Goal: Transaction & Acquisition: Purchase product/service

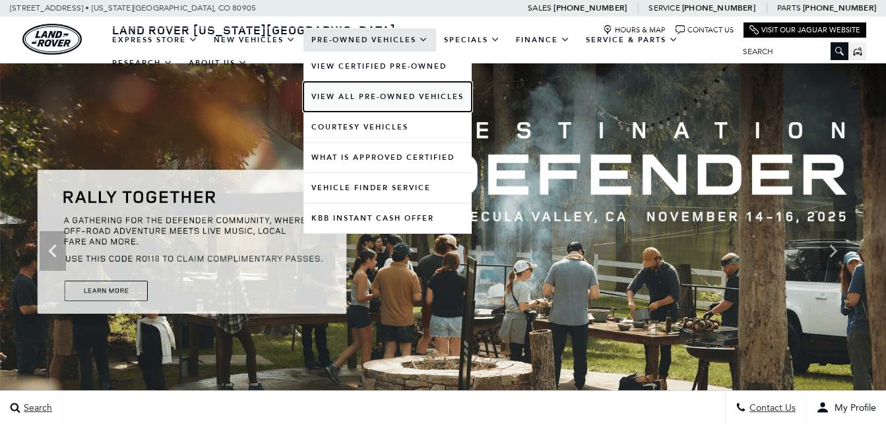
click at [363, 92] on link "View All Pre-Owned Vehicles" at bounding box center [387, 97] width 168 height 30
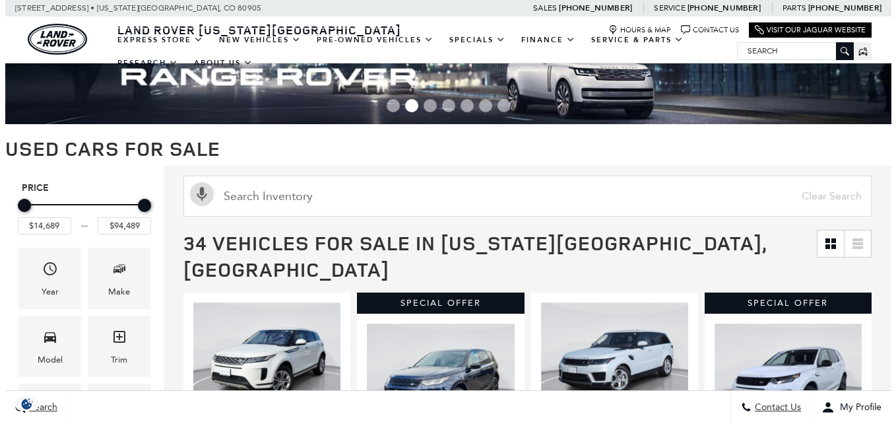
scroll to position [132, 0]
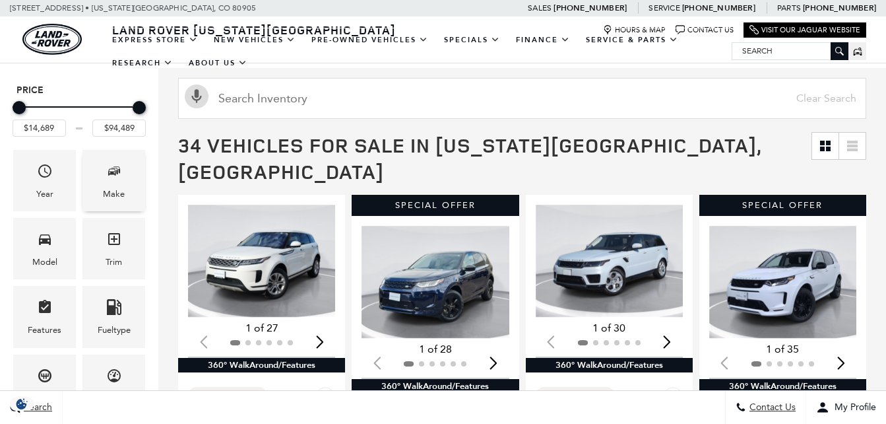
click at [121, 179] on span "Make" at bounding box center [114, 173] width 16 height 27
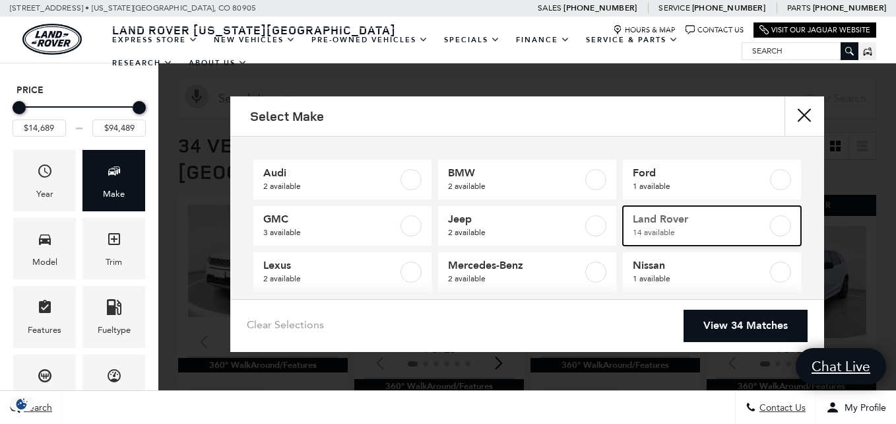
click at [672, 226] on span "14 available" at bounding box center [700, 232] width 135 height 13
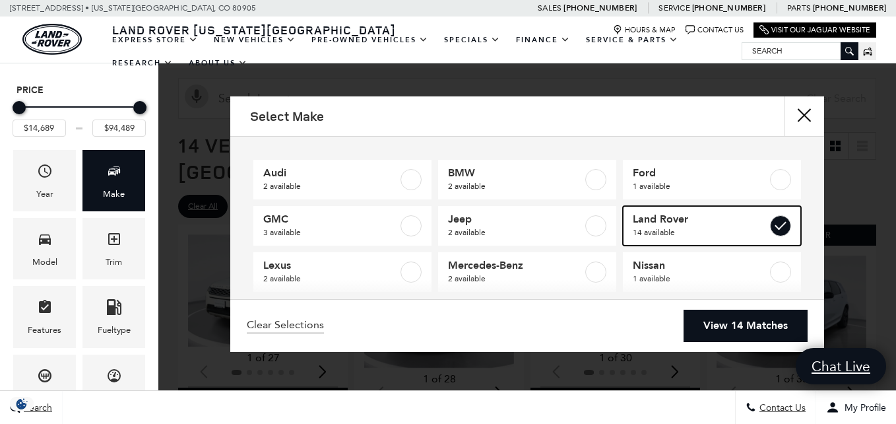
type input "$24,189"
checkbox input "true"
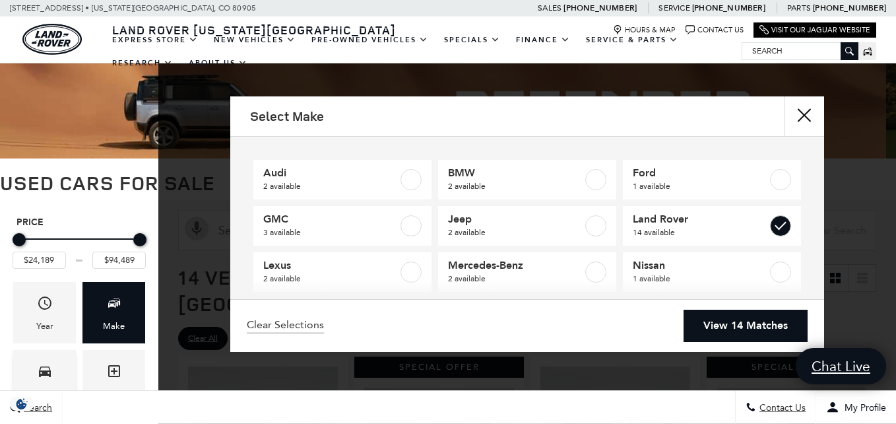
click at [45, 359] on div "Model" at bounding box center [44, 380] width 63 height 61
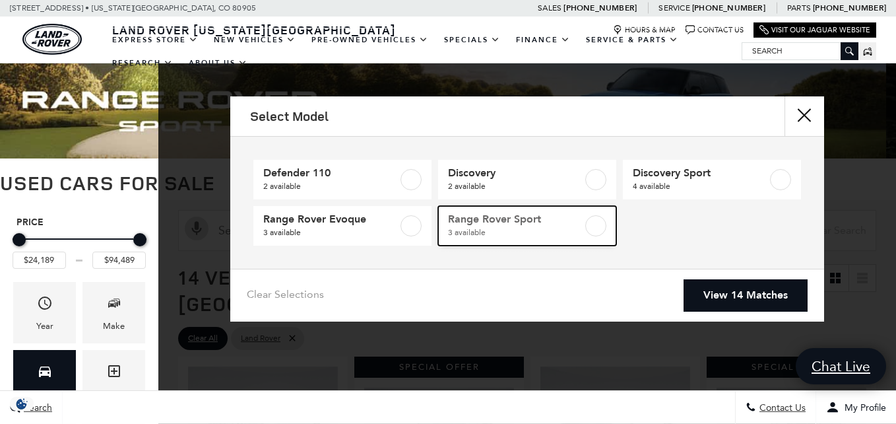
click at [482, 224] on span "Range Rover Sport" at bounding box center [515, 218] width 135 height 13
type input "$31,489"
checkbox input "true"
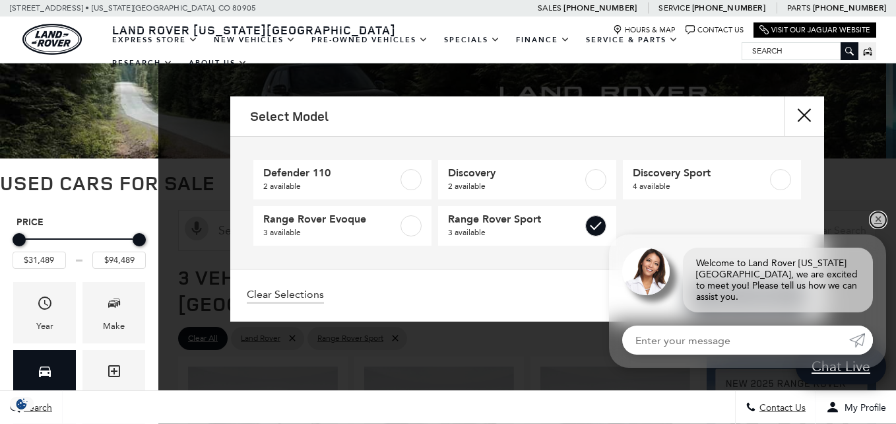
click at [879, 228] on link "✕" at bounding box center [878, 220] width 16 height 16
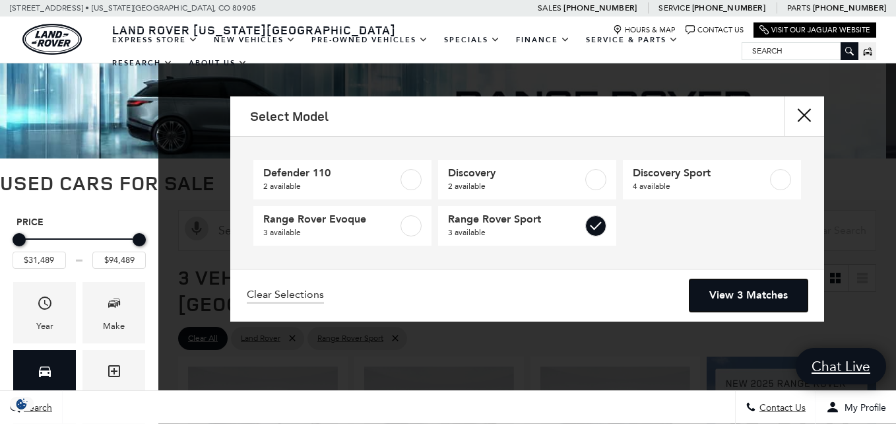
click at [729, 293] on link "View 3 Matches" at bounding box center [748, 295] width 118 height 32
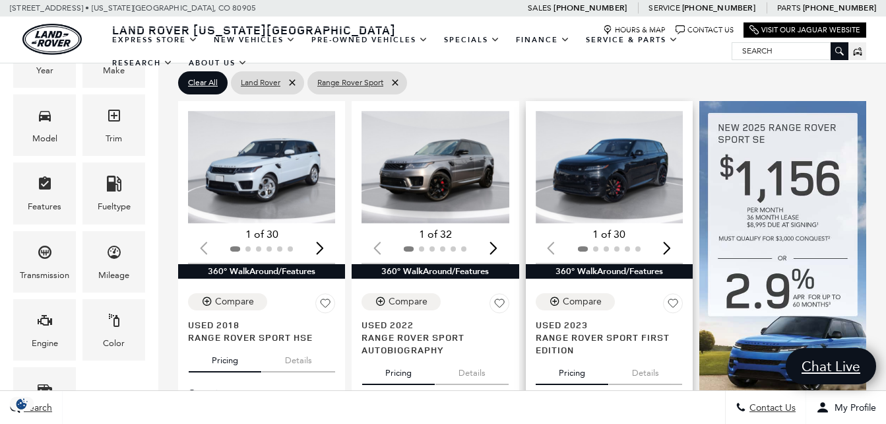
scroll to position [264, 0]
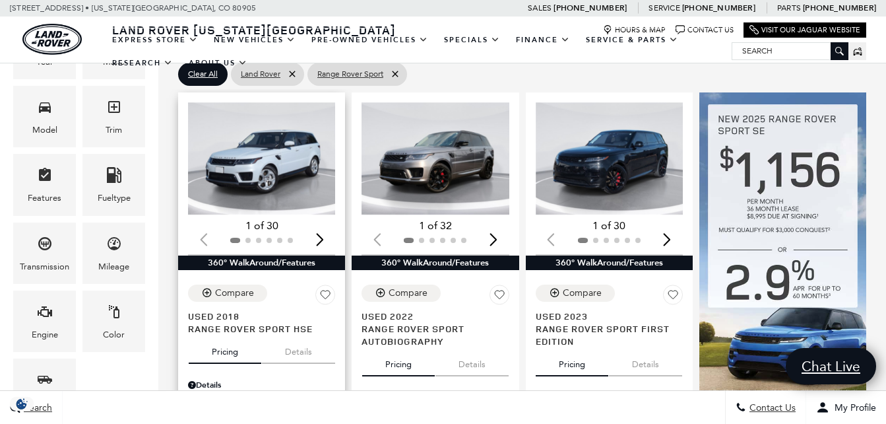
click at [255, 135] on img "1 / 2" at bounding box center [263, 158] width 150 height 112
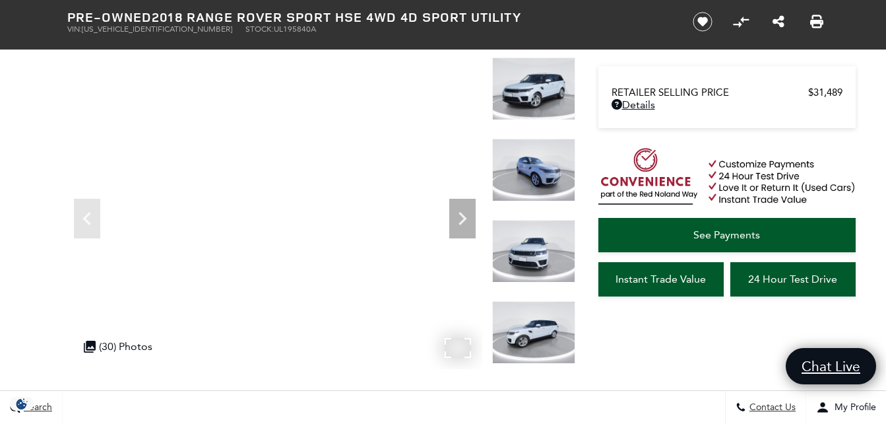
scroll to position [141, 0]
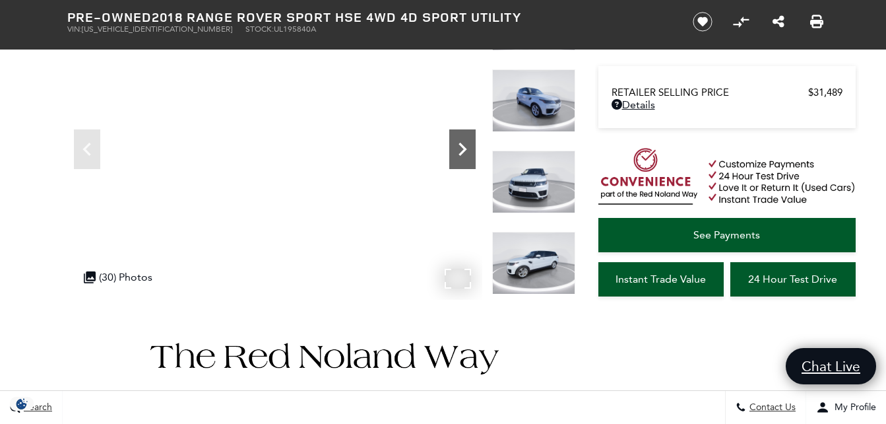
click at [463, 154] on icon "Next" at bounding box center [462, 149] width 26 height 26
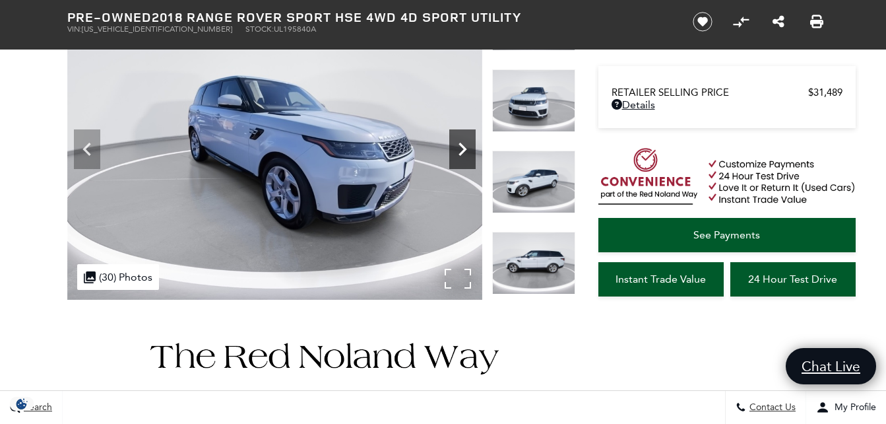
click at [463, 154] on icon "Next" at bounding box center [462, 149] width 26 height 26
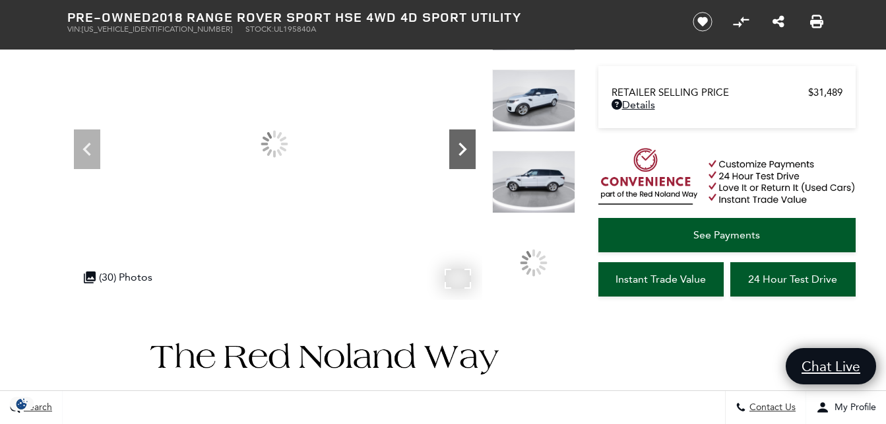
click at [463, 154] on icon "Next" at bounding box center [462, 149] width 26 height 26
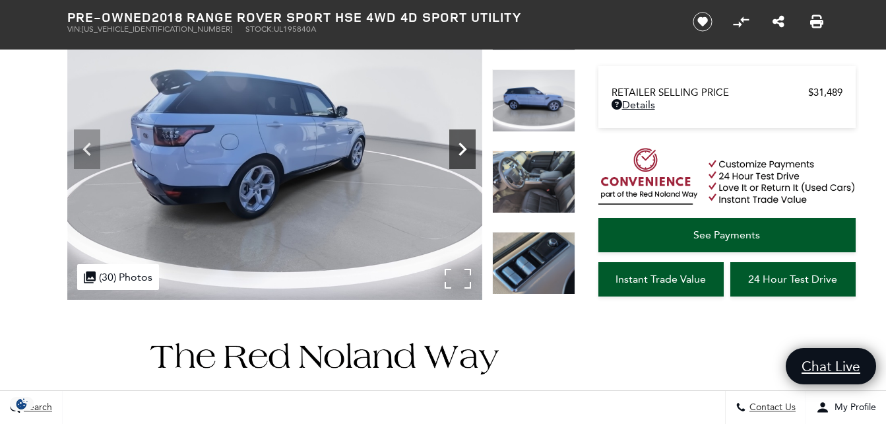
click at [463, 154] on icon "Next" at bounding box center [462, 149] width 26 height 26
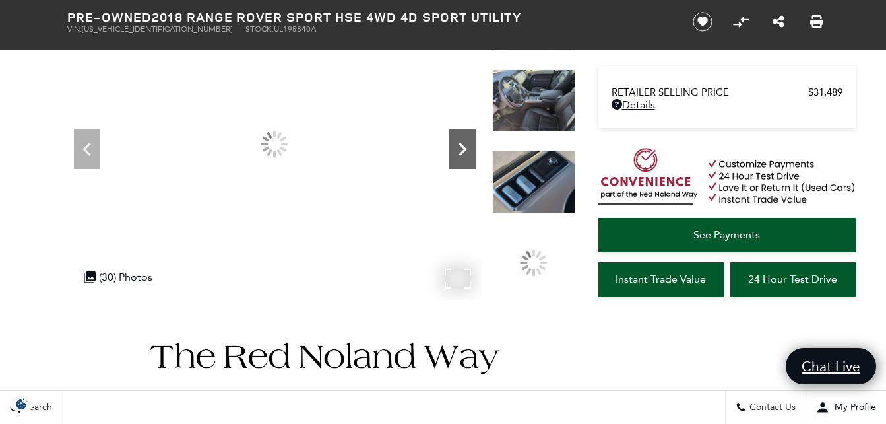
click at [463, 154] on icon "Next" at bounding box center [462, 149] width 26 height 26
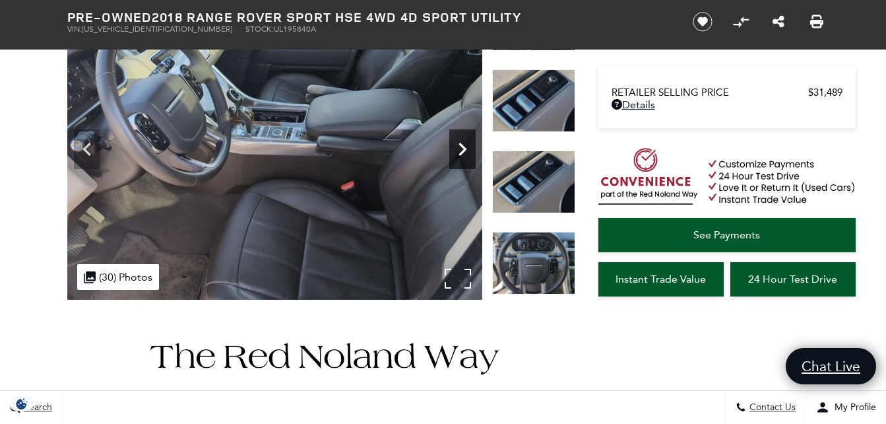
click at [463, 154] on icon "Next" at bounding box center [462, 149] width 26 height 26
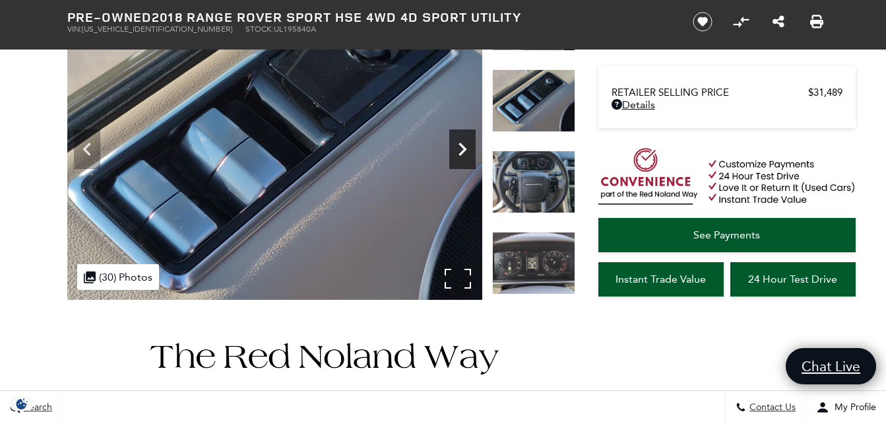
click at [463, 154] on icon "Next" at bounding box center [462, 149] width 26 height 26
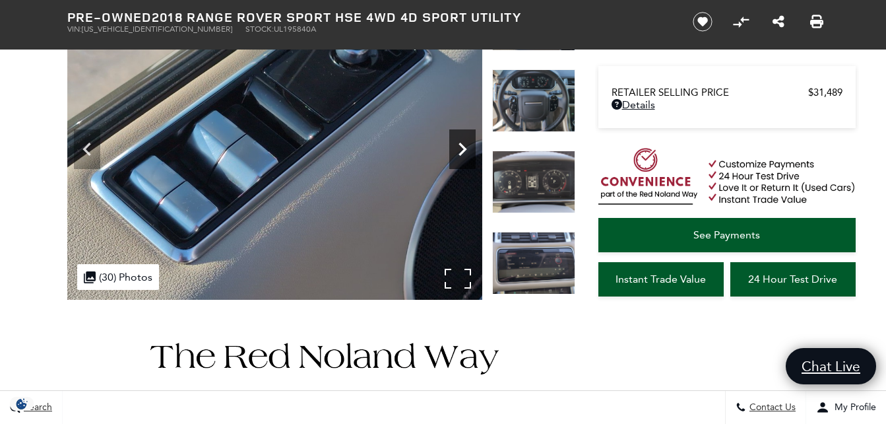
click at [463, 154] on icon "Next" at bounding box center [462, 149] width 26 height 26
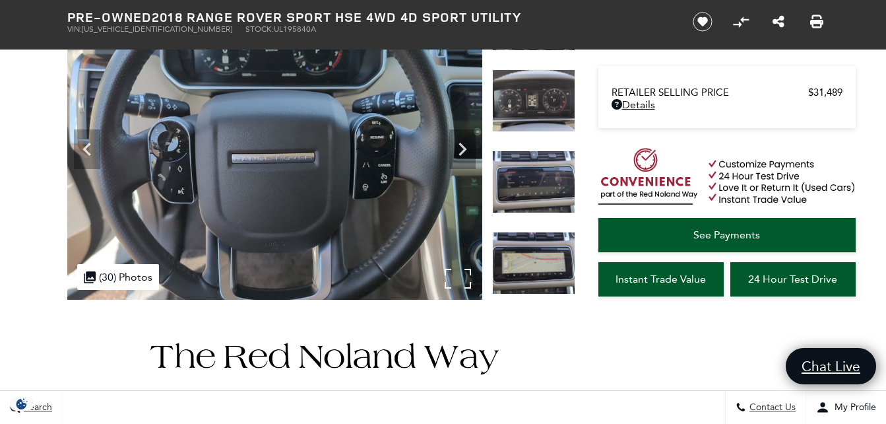
click at [461, 276] on img at bounding box center [274, 144] width 415 height 313
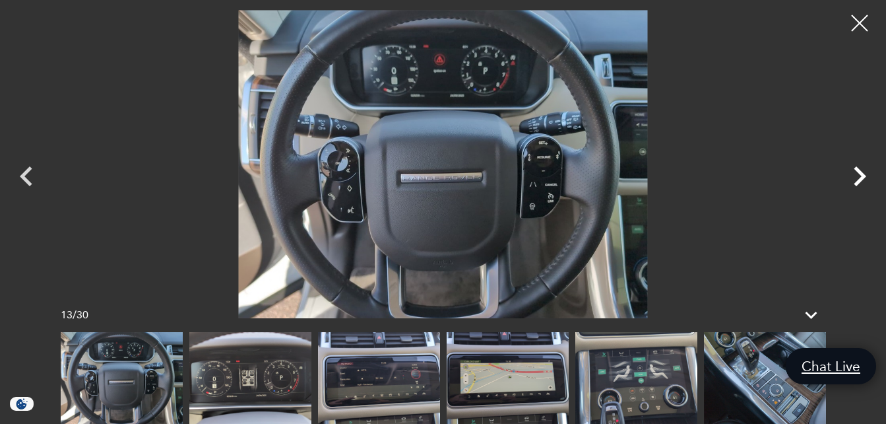
click at [856, 173] on icon "Next" at bounding box center [860, 176] width 40 height 40
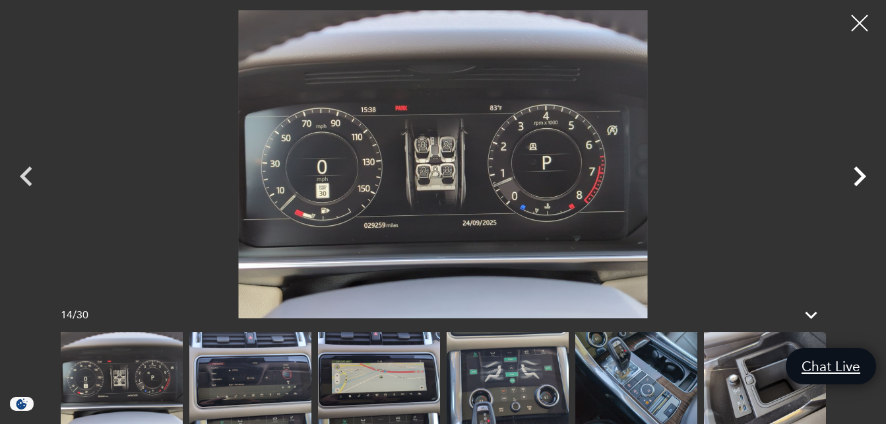
click at [856, 173] on icon "Next" at bounding box center [860, 176] width 40 height 40
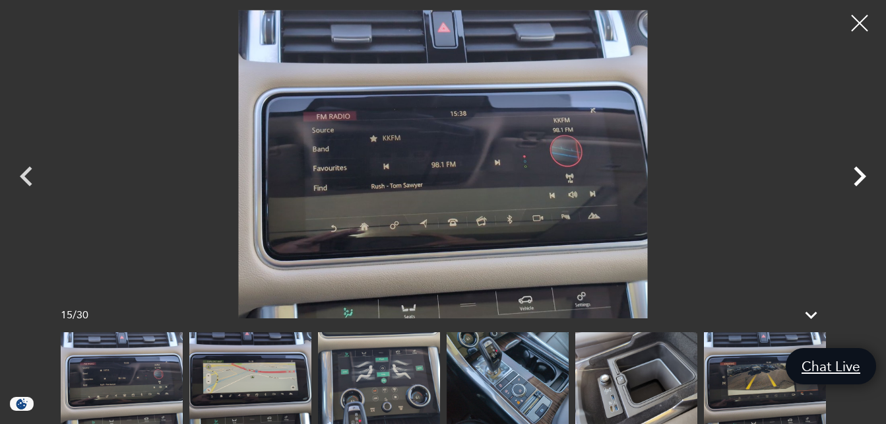
click at [856, 173] on icon "Next" at bounding box center [860, 176] width 40 height 40
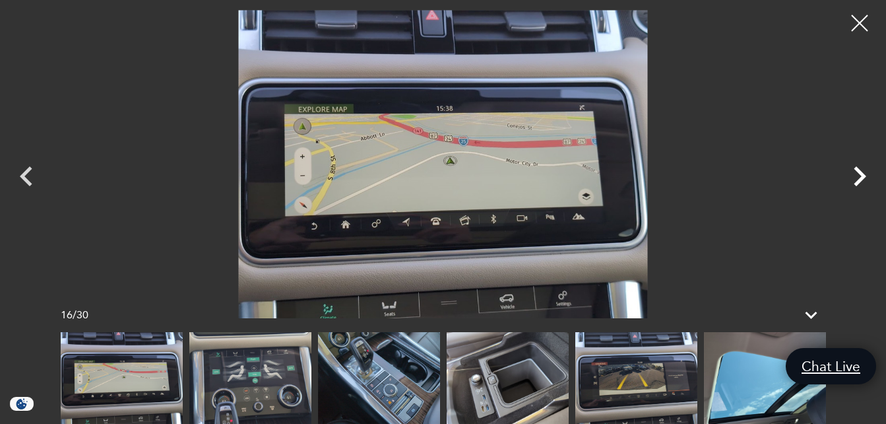
click at [856, 173] on icon "Next" at bounding box center [860, 176] width 40 height 40
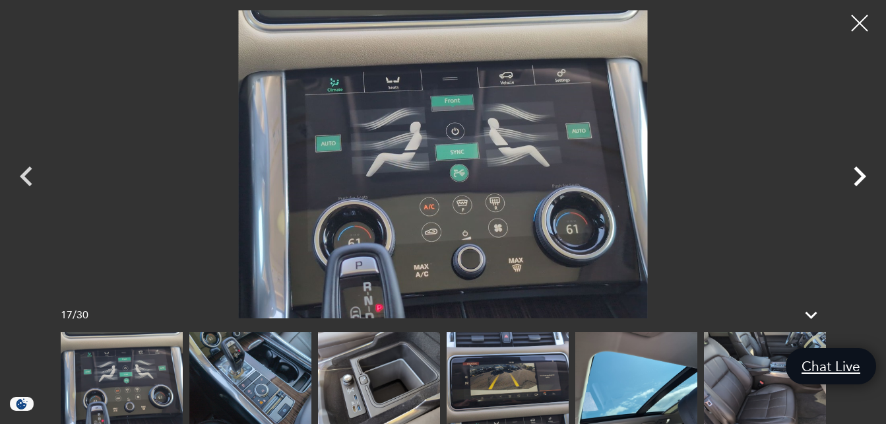
click at [856, 173] on icon "Next" at bounding box center [860, 176] width 40 height 40
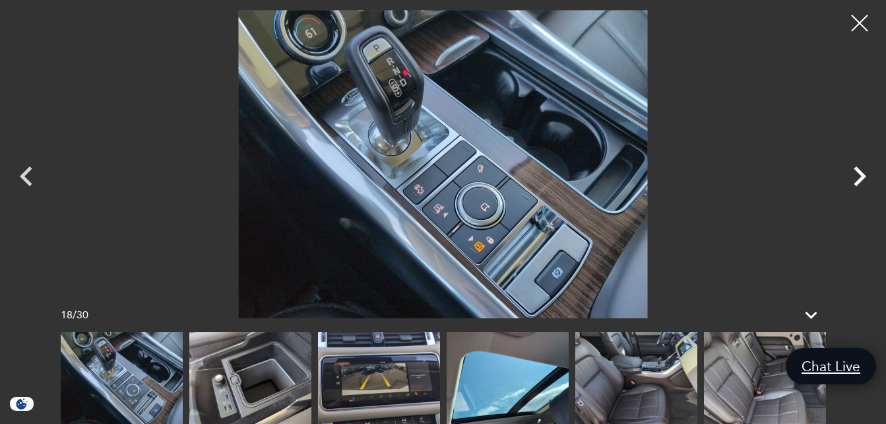
click at [856, 173] on icon "Next" at bounding box center [860, 176] width 40 height 40
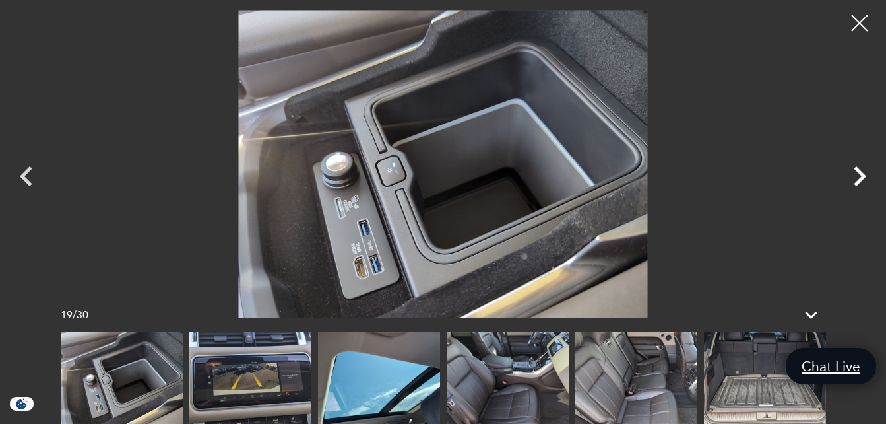
click at [856, 173] on icon "Next" at bounding box center [860, 176] width 40 height 40
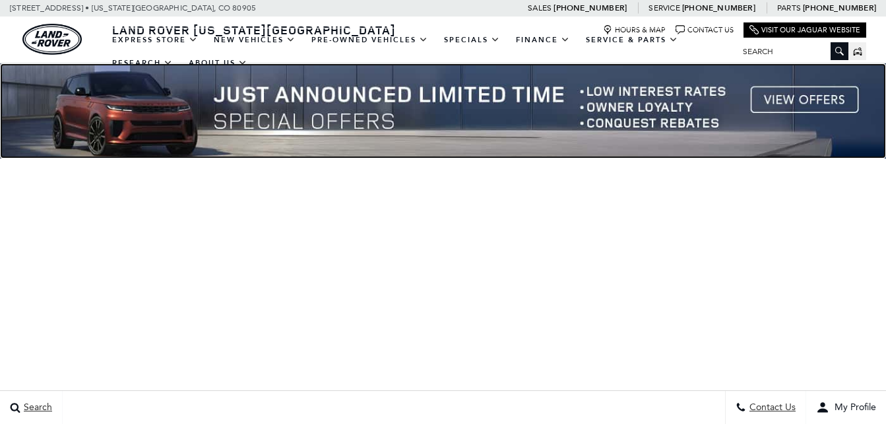
click at [794, 95] on img at bounding box center [443, 110] width 886 height 95
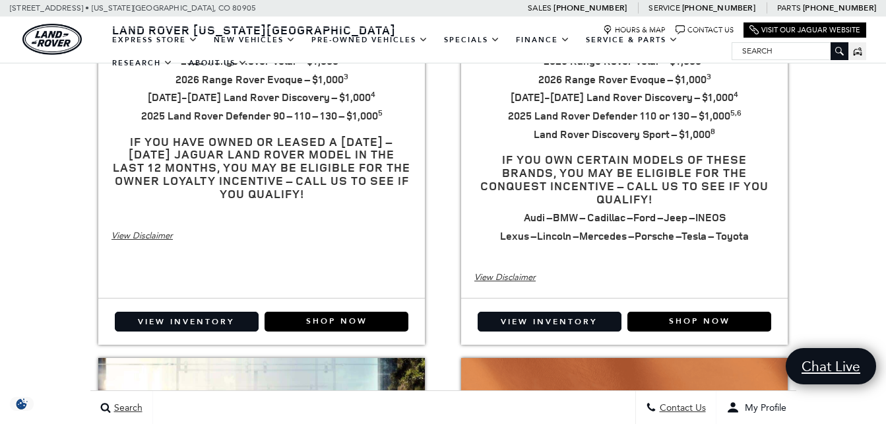
scroll to position [528, 0]
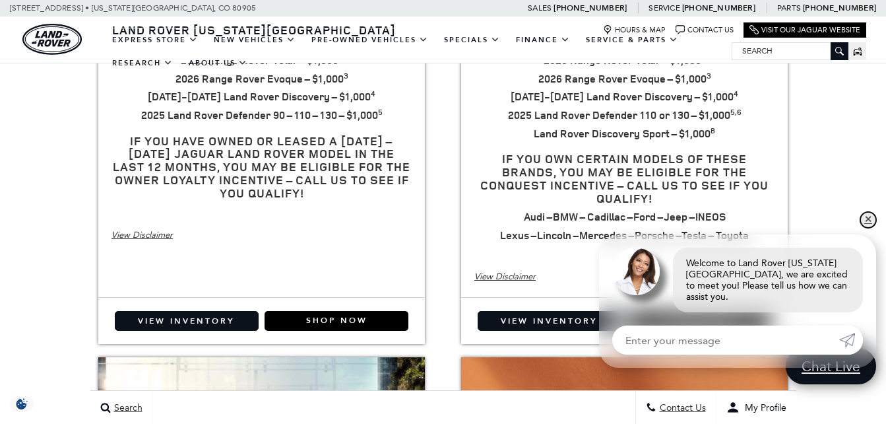
click at [865, 228] on link "✕" at bounding box center [868, 220] width 16 height 16
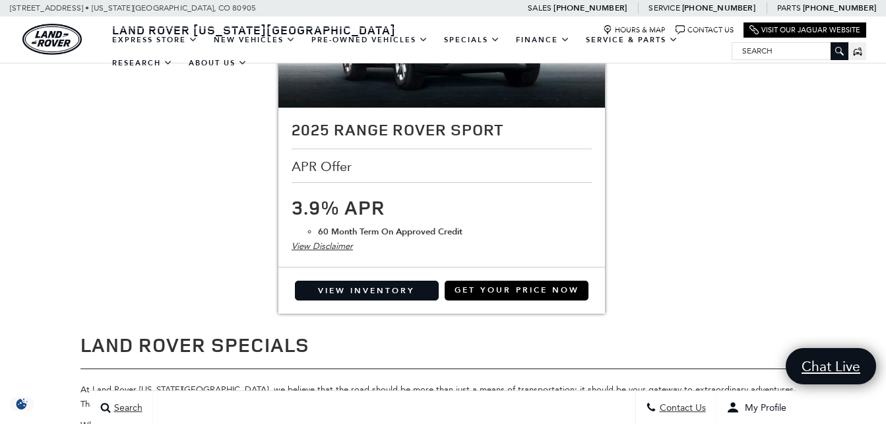
scroll to position [1847, 0]
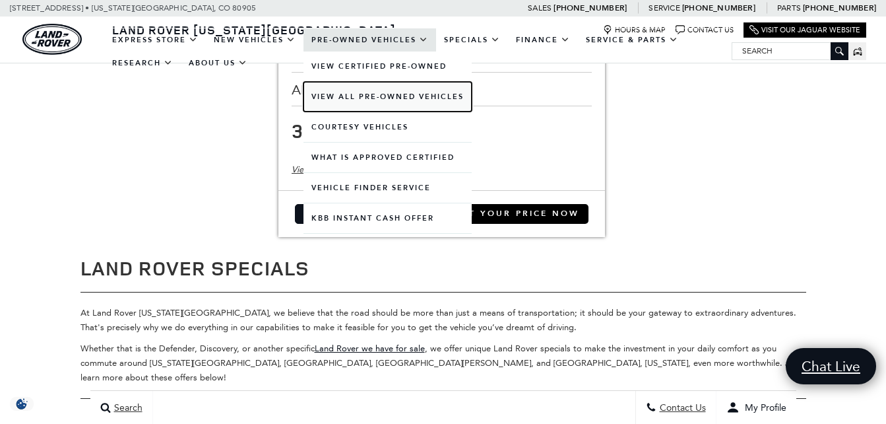
click at [329, 96] on link "View All Pre-Owned Vehicles" at bounding box center [387, 97] width 168 height 30
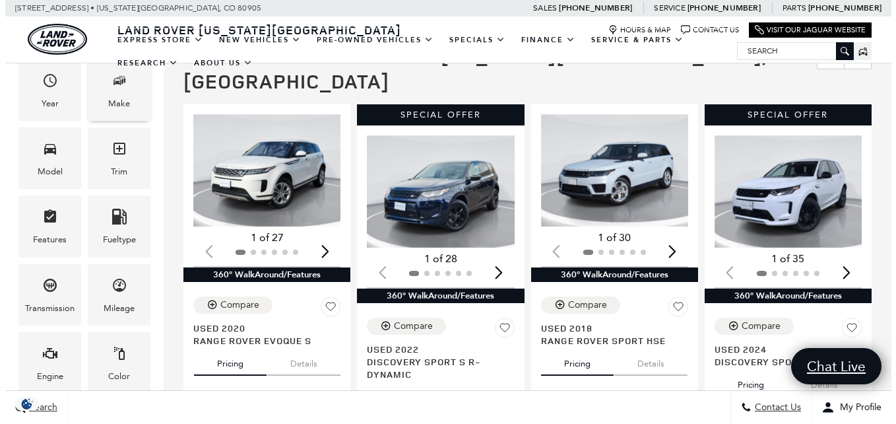
scroll to position [165, 0]
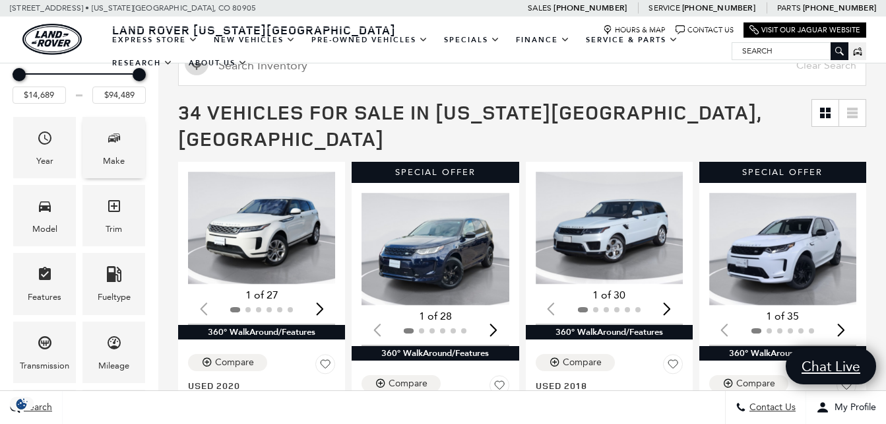
click at [111, 153] on span "Make" at bounding box center [114, 140] width 16 height 27
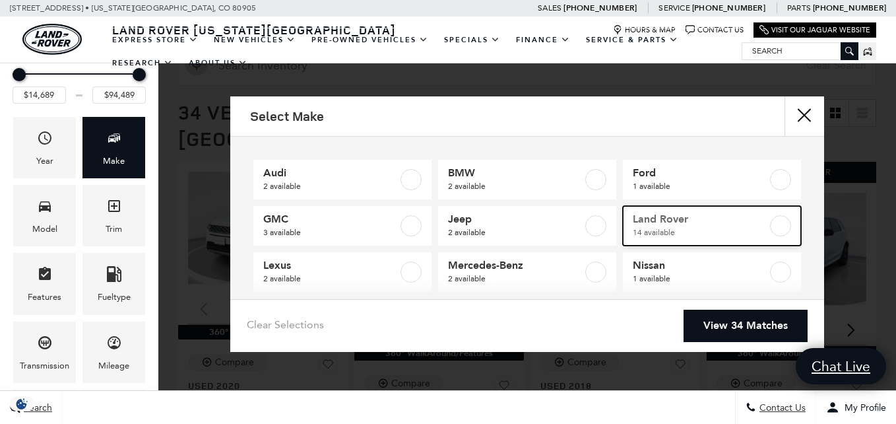
click at [640, 228] on span "14 available" at bounding box center [700, 232] width 135 height 13
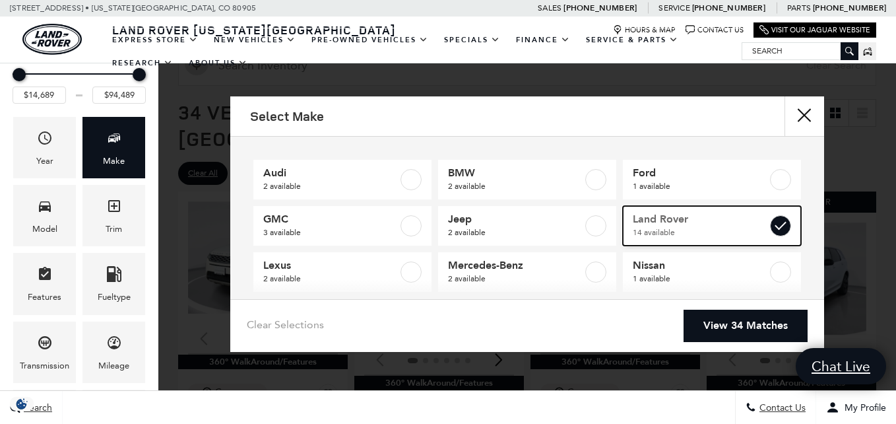
type input "$24,189"
checkbox input "true"
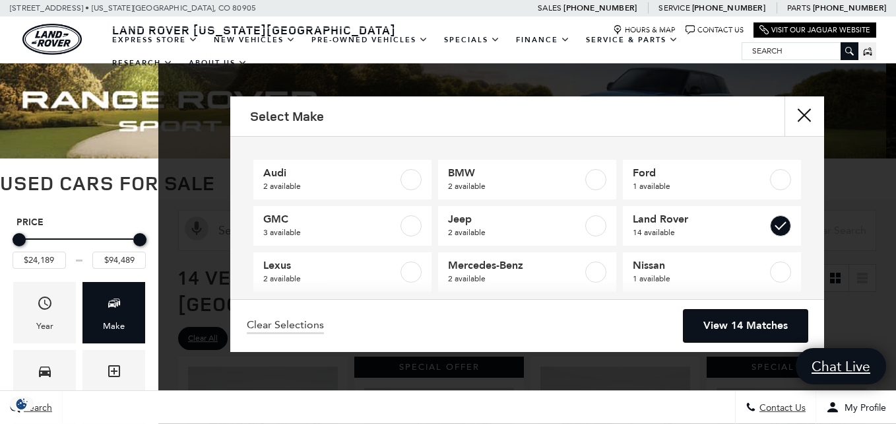
click at [720, 321] on link "View 14 Matches" at bounding box center [745, 325] width 124 height 32
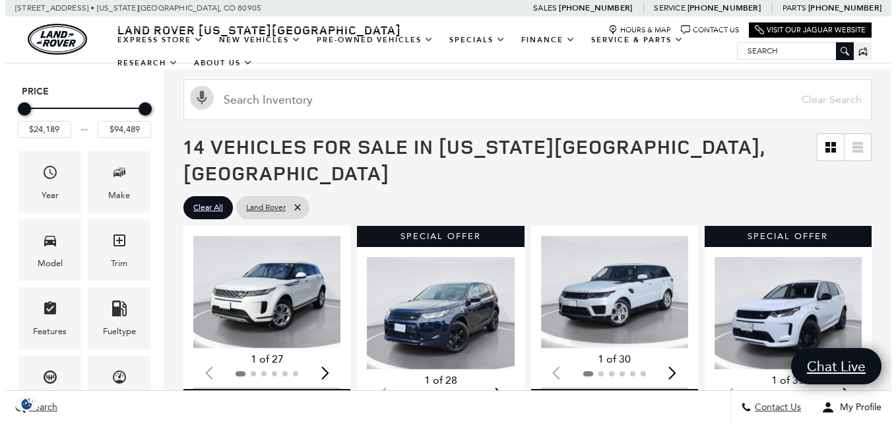
scroll to position [132, 0]
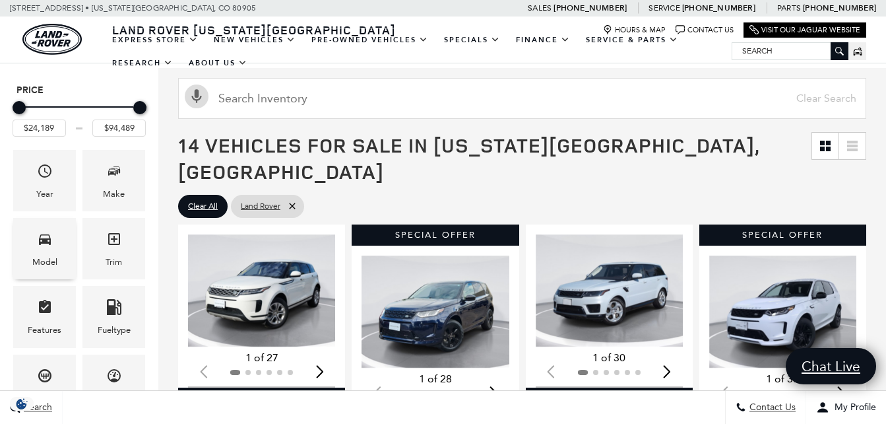
click at [41, 245] on icon "Model" at bounding box center [45, 239] width 16 height 16
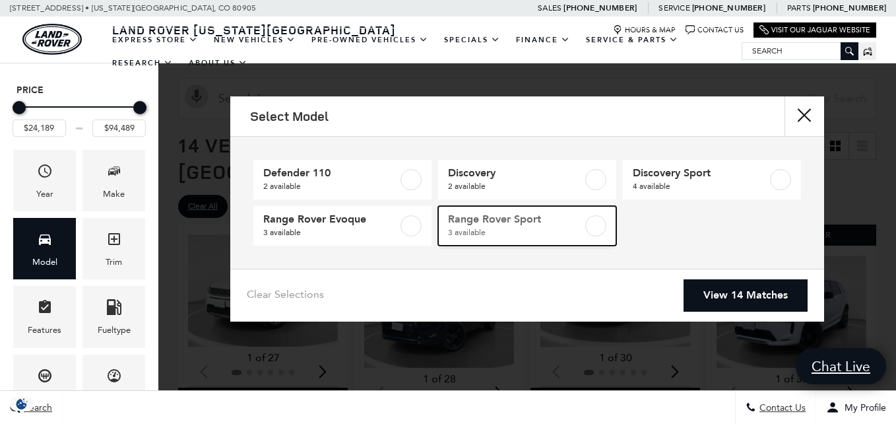
click at [520, 219] on span "Range Rover Sport" at bounding box center [515, 218] width 135 height 13
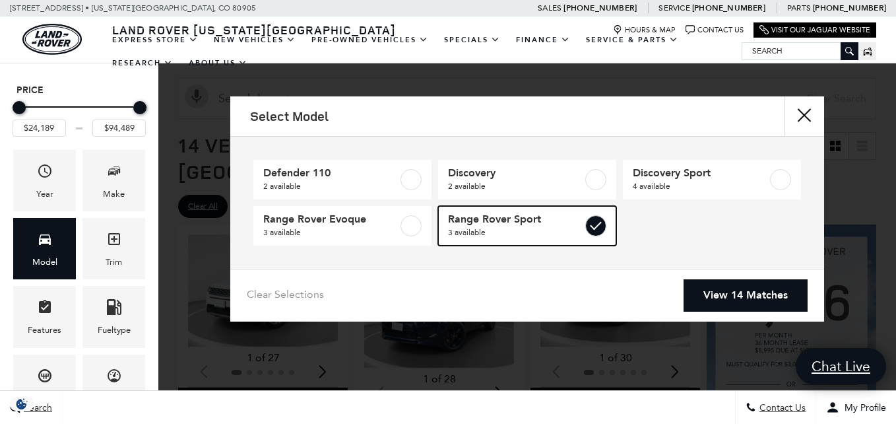
type input "$31,489"
checkbox input "true"
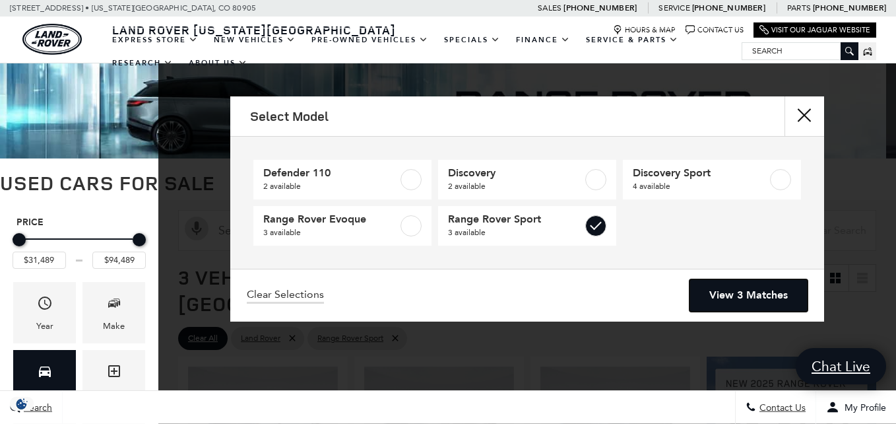
click at [746, 297] on link "View 3 Matches" at bounding box center [748, 295] width 118 height 32
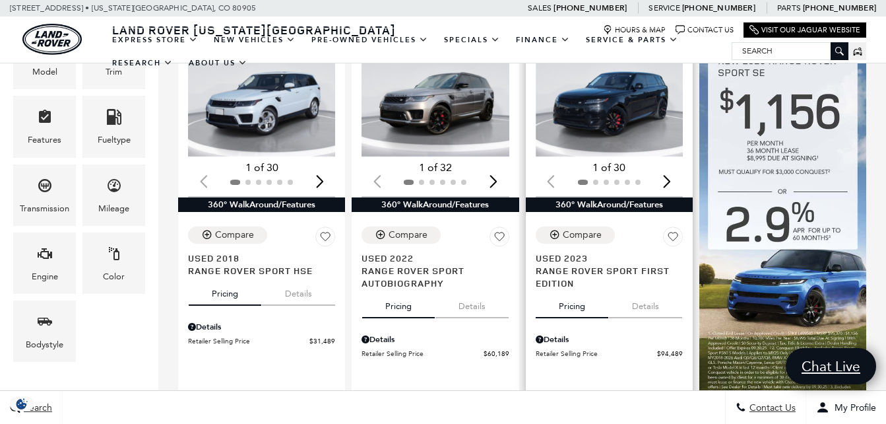
scroll to position [330, 0]
